Goal: Task Accomplishment & Management: Use online tool/utility

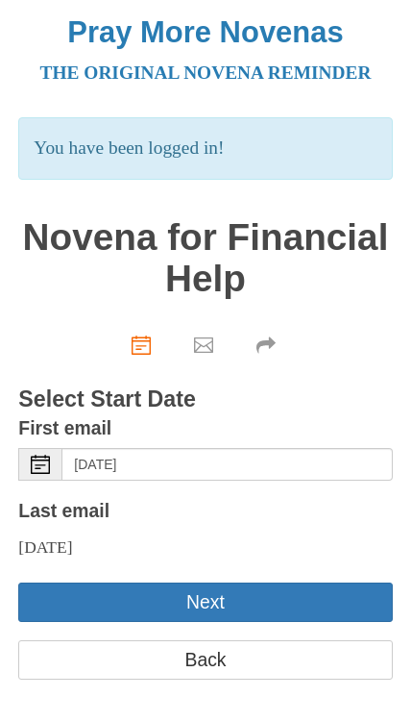
scroll to position [6, 0]
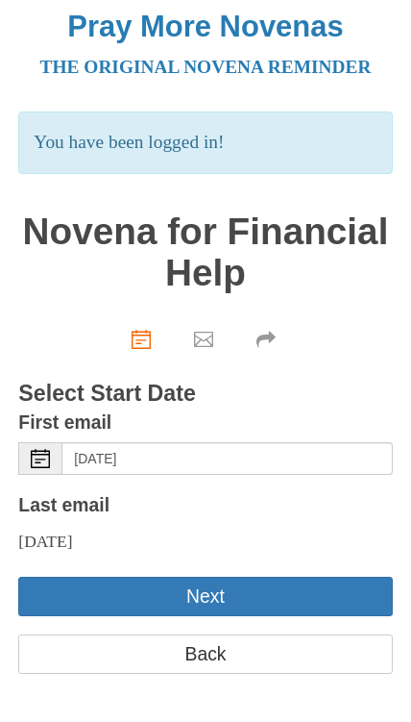
click at [290, 581] on button "Next" at bounding box center [205, 596] width 374 height 39
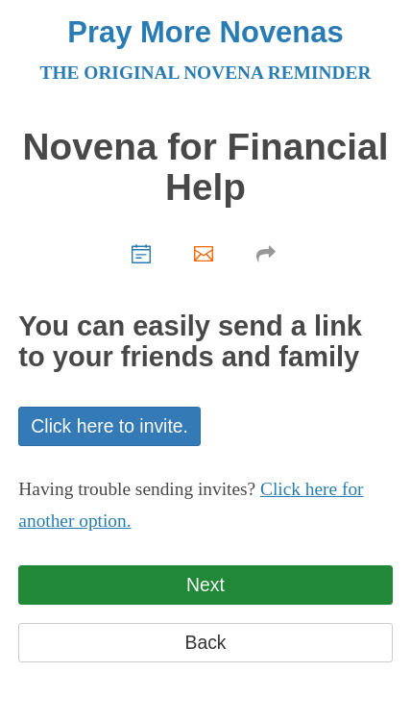
click at [315, 579] on link "Next" at bounding box center [205, 584] width 374 height 39
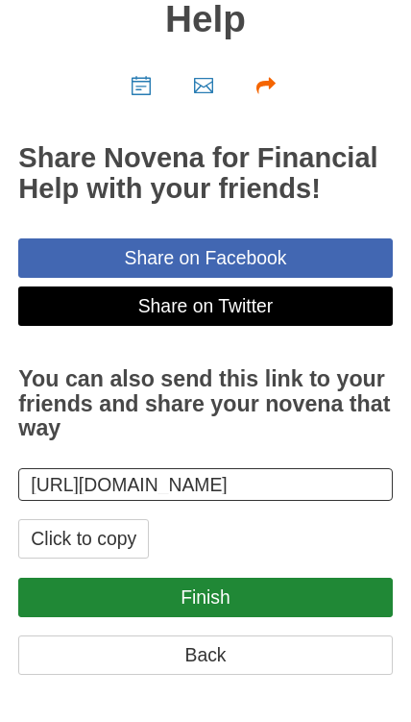
scroll to position [226, 0]
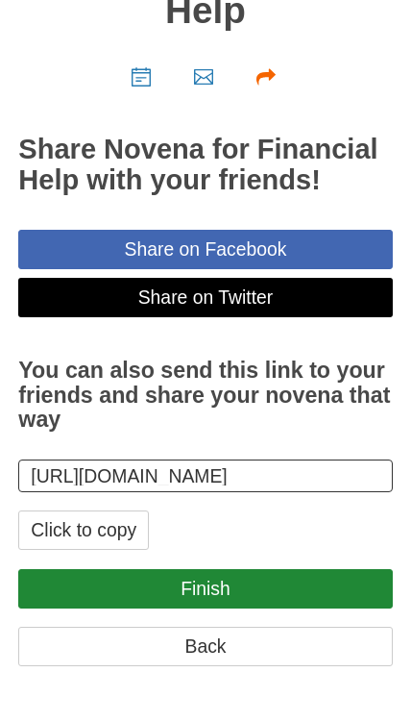
click at [134, 529] on button "Click to copy" at bounding box center [83, 530] width 131 height 39
click at [284, 337] on label "You can also send this link to your friends and share your novena that way" at bounding box center [205, 396] width 374 height 118
click at [284, 460] on input "https://www.praymorenovenas.com/novena-for-financial-help/1248759" at bounding box center [205, 476] width 374 height 33
click at [385, 340] on label "You can also send this link to your friends and share your novena that way" at bounding box center [205, 396] width 374 height 118
click at [385, 460] on input "https://www.praymorenovenas.com/novena-for-financial-help/1248759" at bounding box center [205, 476] width 374 height 33
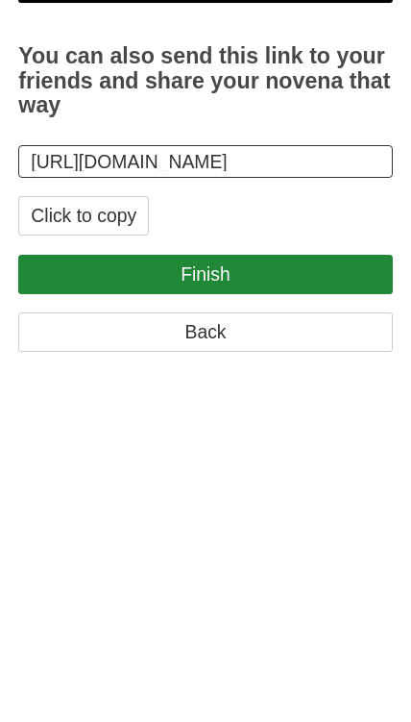
click at [337, 569] on link "Finish" at bounding box center [205, 588] width 374 height 39
